Goal: Information Seeking & Learning: Learn about a topic

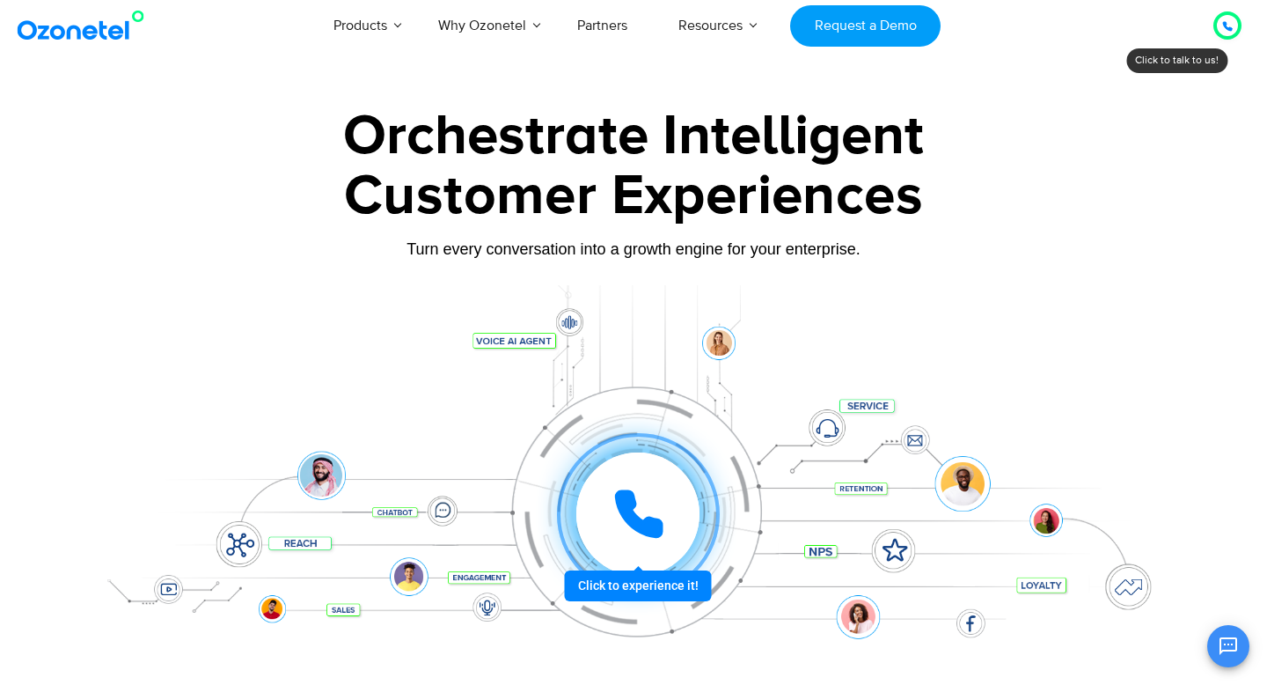
scroll to position [3, 0]
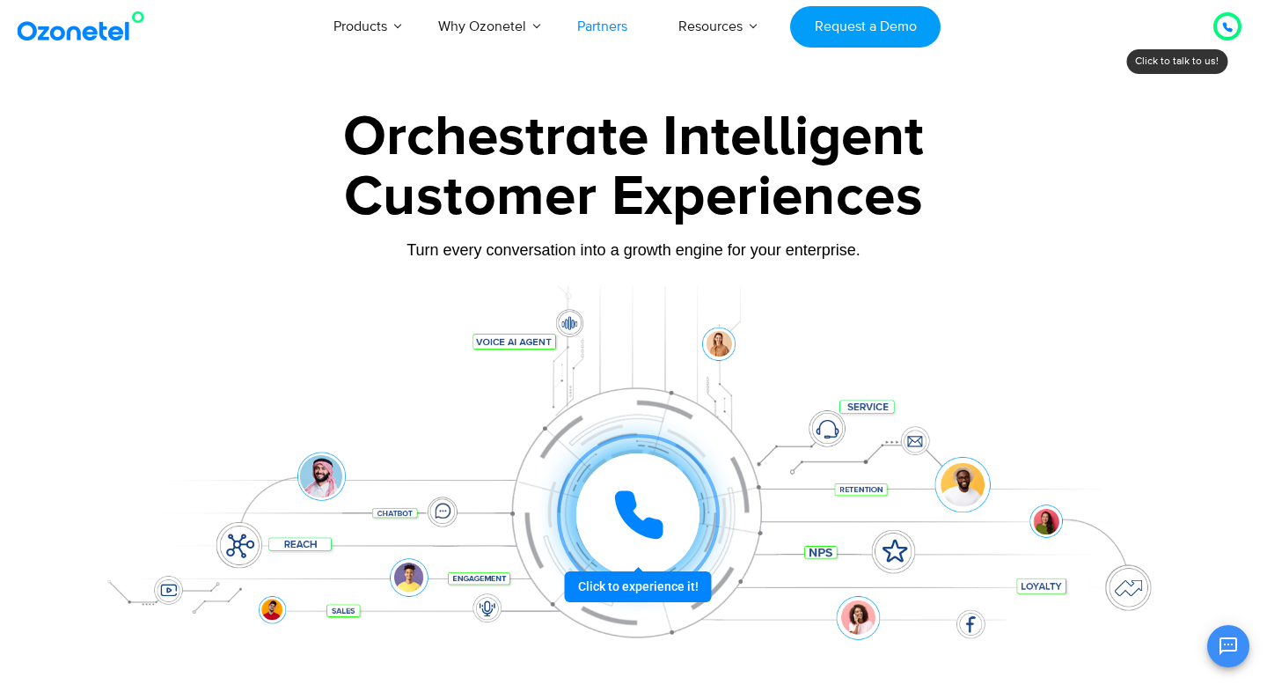
click at [603, 27] on link "Partners" at bounding box center [602, 26] width 101 height 58
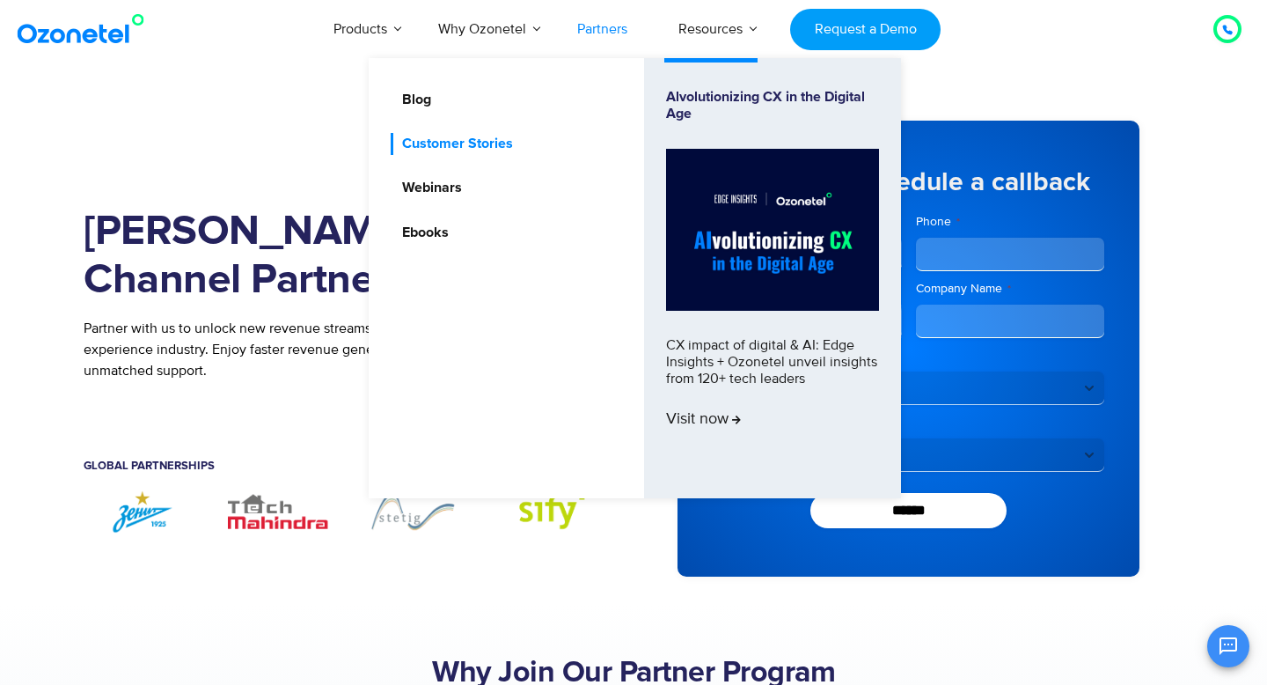
click at [495, 146] on link "Customer Stories" at bounding box center [453, 144] width 125 height 22
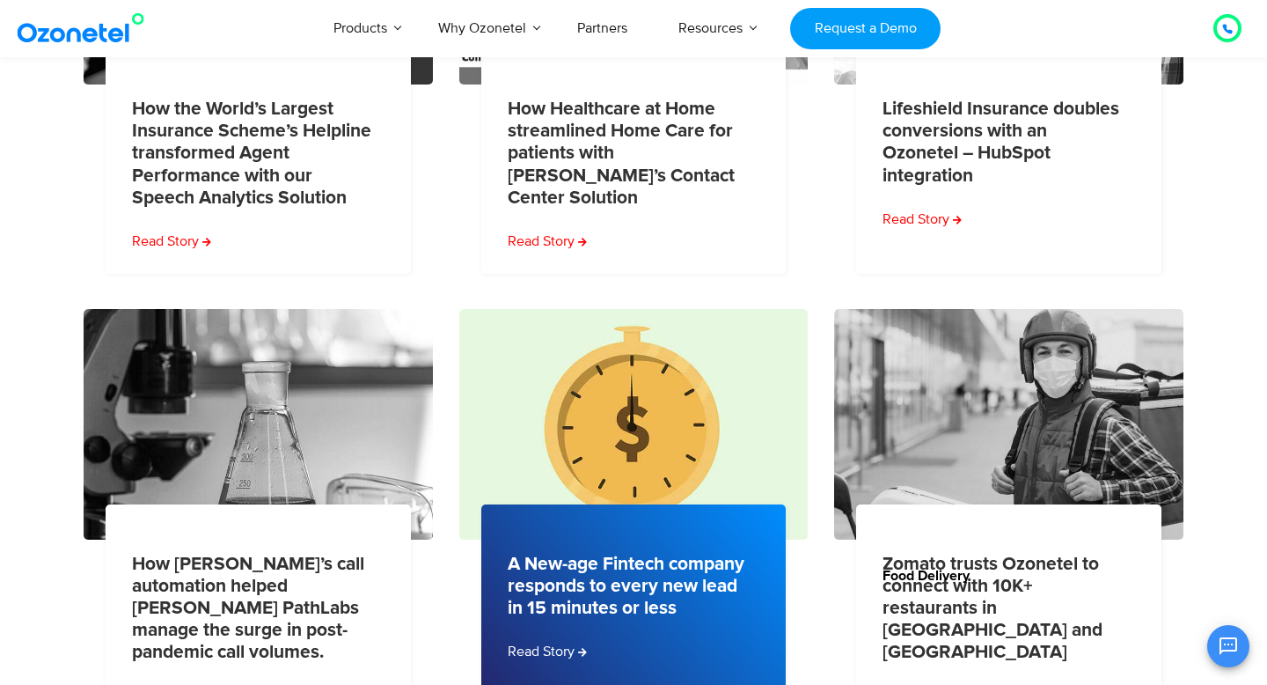
scroll to position [597, 0]
